Goal: Task Accomplishment & Management: Use online tool/utility

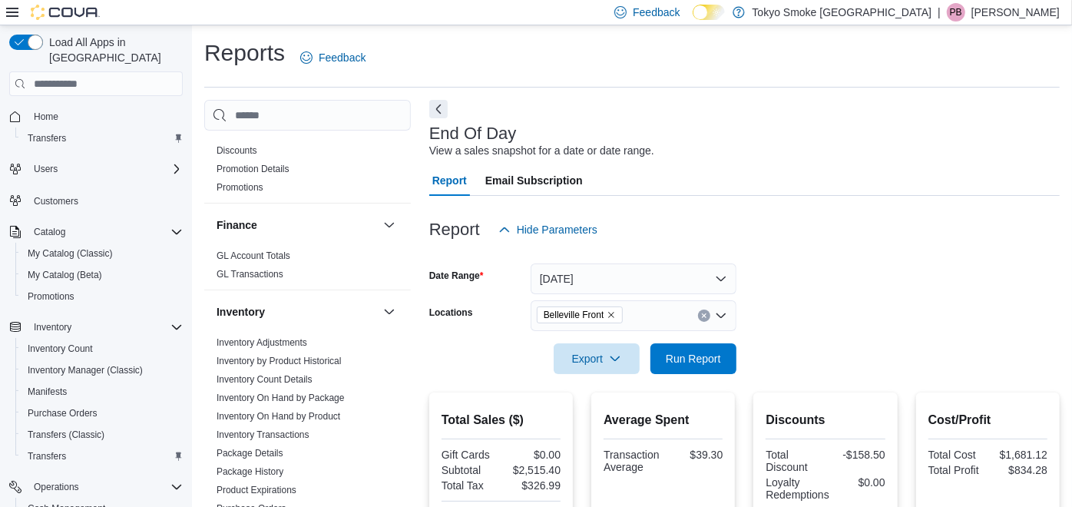
scroll to position [85, 0]
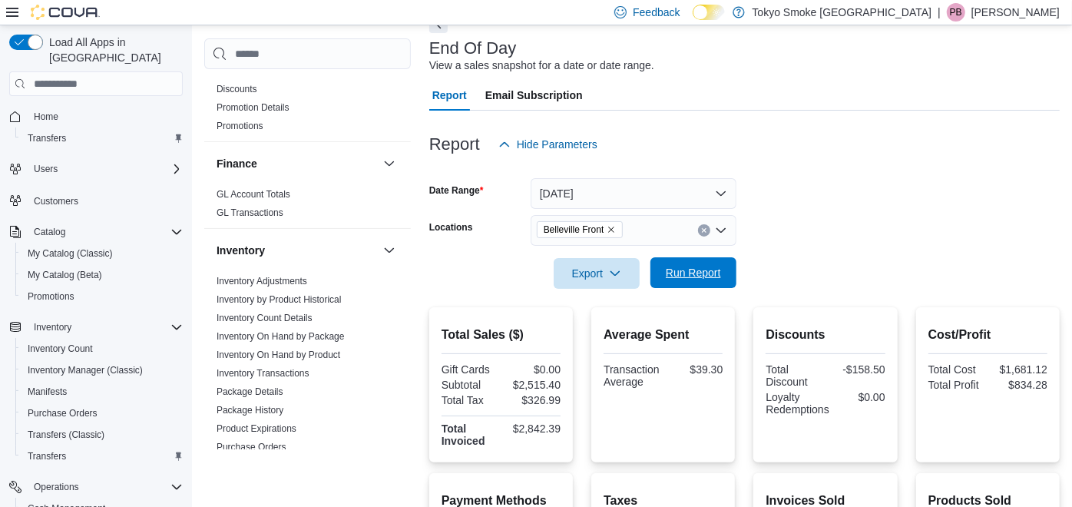
click at [722, 271] on span "Run Report" at bounding box center [693, 272] width 68 height 31
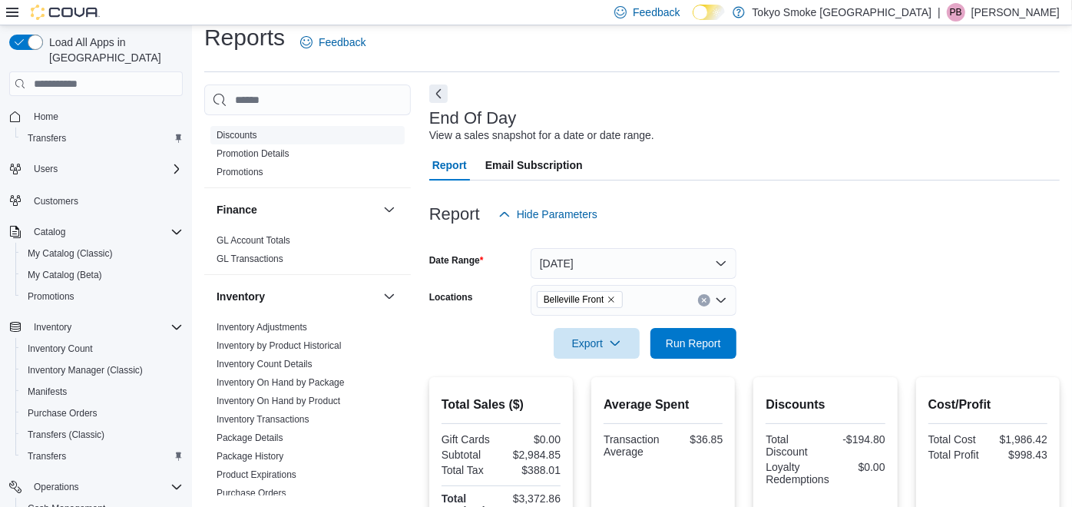
scroll to position [0, 0]
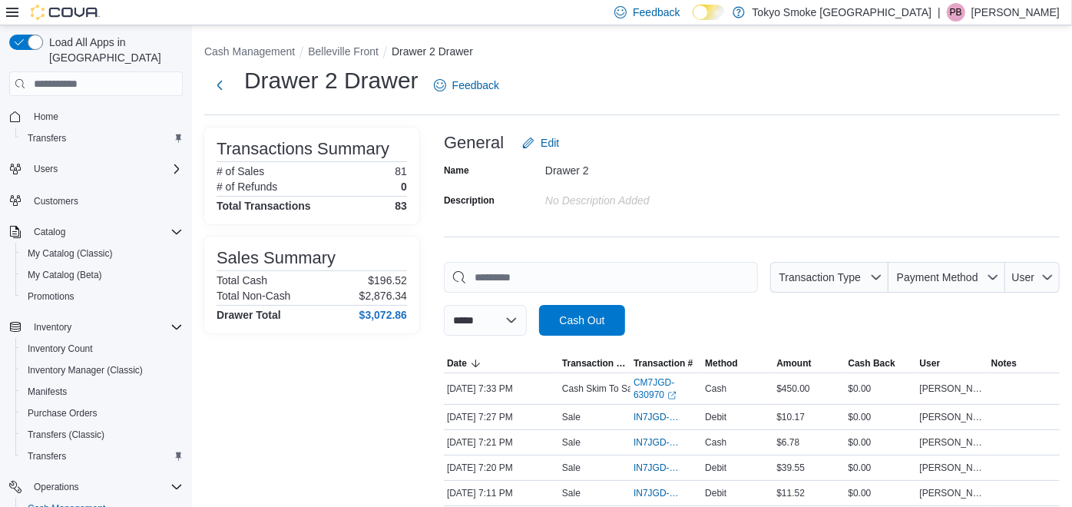
scroll to position [256, 0]
